Goal: Task Accomplishment & Management: Use online tool/utility

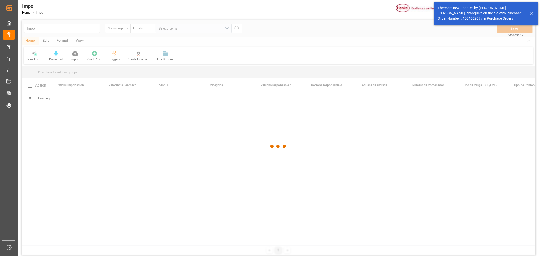
click at [530, 13] on icon at bounding box center [531, 13] width 6 height 6
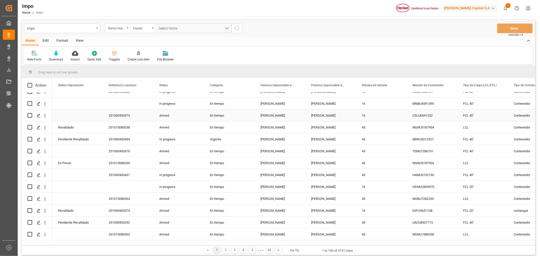
scroll to position [197, 0]
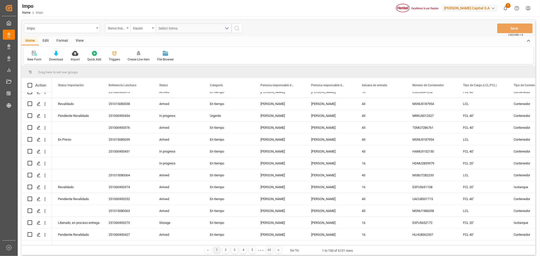
click at [355, 52] on div "New Form Download Import Quick Add Triggers Create Line item File Browser" at bounding box center [278, 55] width 509 height 17
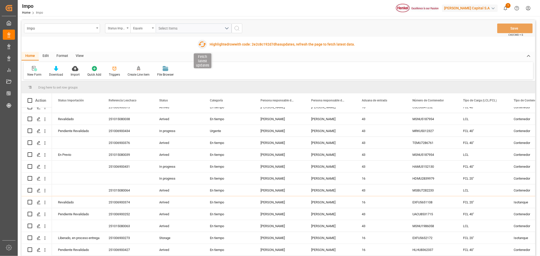
click at [200, 43] on icon "button" at bounding box center [202, 44] width 8 height 8
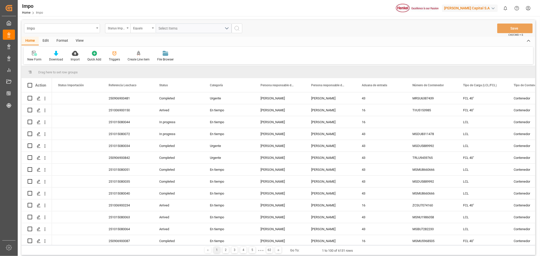
click at [348, 9] on div "Impo Home Impo [PERSON_NAME] Capital S.A 0 Notifications Only show unread All M…" at bounding box center [277, 8] width 526 height 16
